Goal: Find specific page/section: Find specific page/section

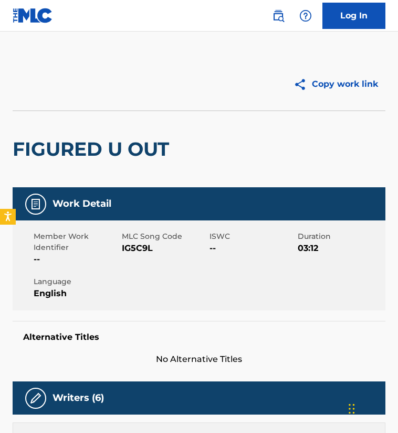
click at [279, 21] on img at bounding box center [278, 15] width 13 height 13
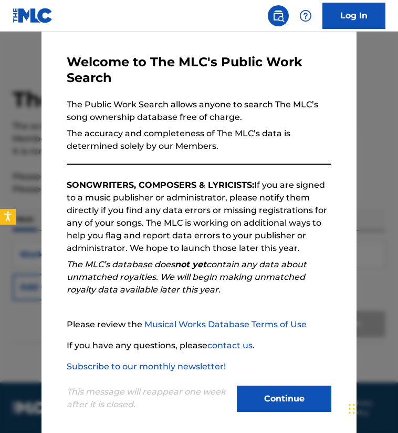
scroll to position [43, 0]
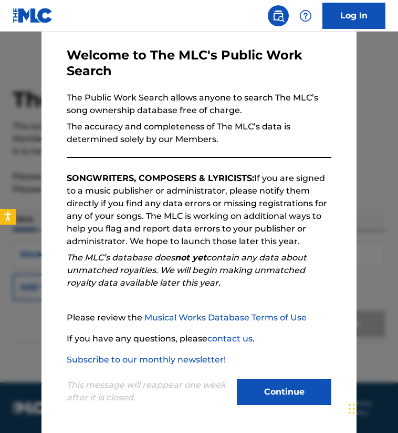
click at [279, 387] on button "Continue" at bounding box center [284, 391] width 95 height 26
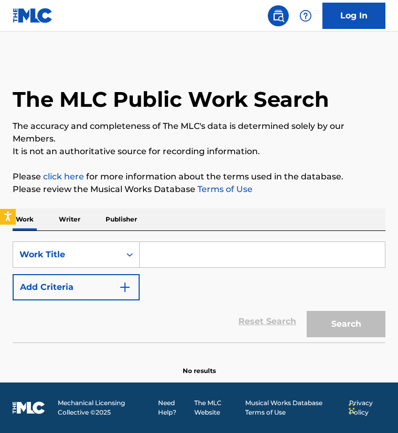
click at [118, 288] on button "Add Criteria" at bounding box center [76, 287] width 127 height 26
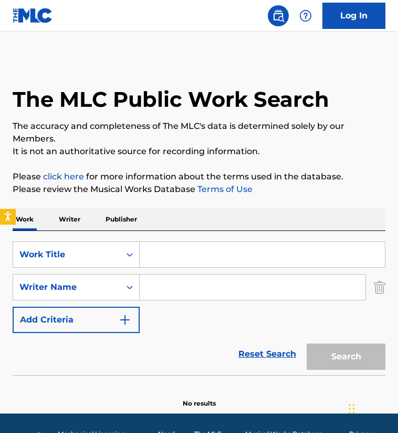
click at [164, 289] on input "Search Form" at bounding box center [253, 286] width 226 height 25
paste input "Gawara"
type input "Gawara"
click at [163, 262] on input "Search Form" at bounding box center [262, 254] width 245 height 25
paste input "Gawara"
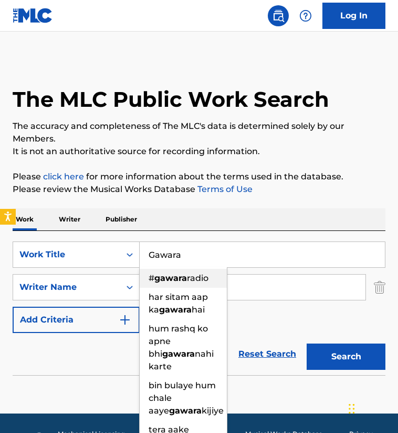
type input "Gawara"
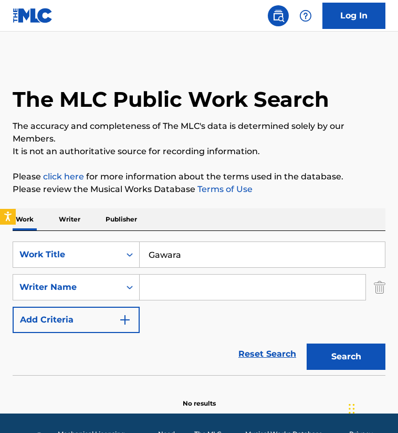
click at [252, 286] on input "Search Form" at bounding box center [253, 286] width 226 height 25
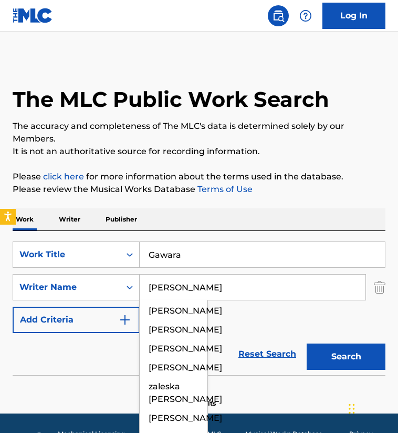
type input "[PERSON_NAME]"
click at [307, 343] on button "Search" at bounding box center [346, 356] width 79 height 26
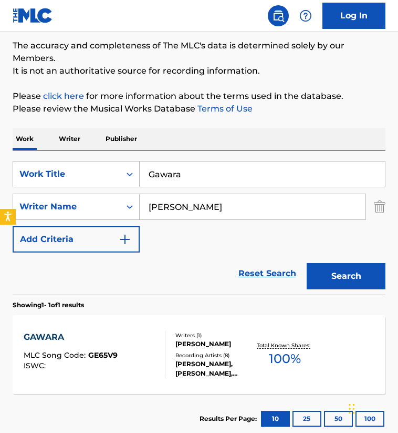
scroll to position [94, 0]
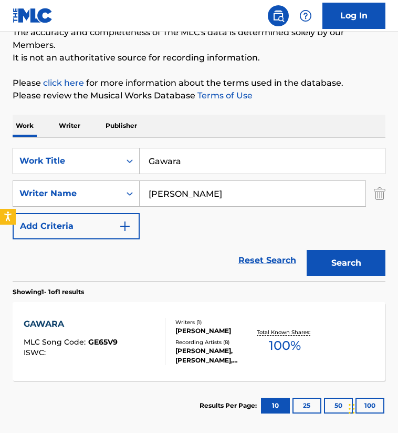
click at [211, 347] on div "[PERSON_NAME],[PERSON_NAME], [PERSON_NAME], [PERSON_NAME]|[PERSON_NAME], [PERSO…" at bounding box center [215, 355] width 79 height 19
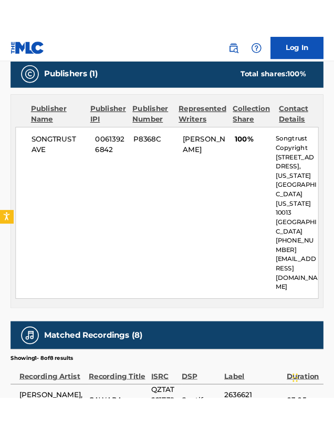
scroll to position [580, 0]
